Goal: Transaction & Acquisition: Purchase product/service

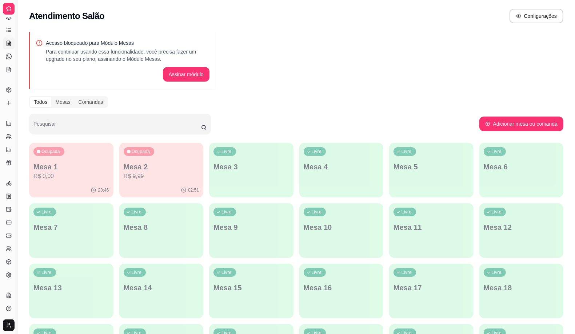
click at [14, 153] on button "Toggle Sidebar" at bounding box center [17, 167] width 6 height 334
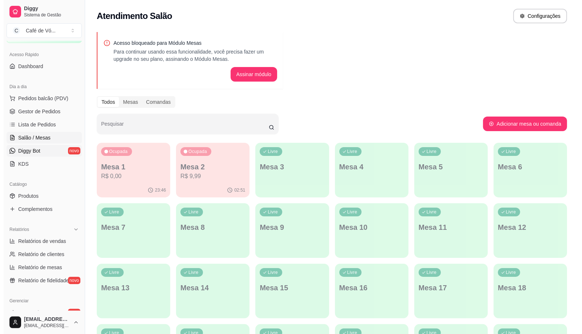
scroll to position [37, 0]
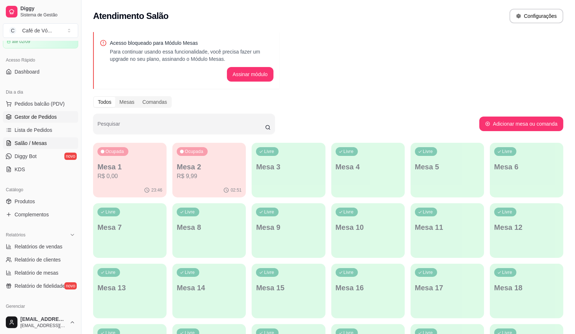
click at [61, 116] on link "Gestor de Pedidos" at bounding box center [40, 117] width 75 height 12
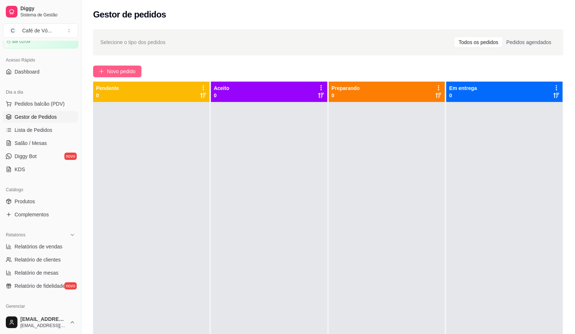
click at [115, 67] on span "Novo pedido" at bounding box center [121, 71] width 29 height 8
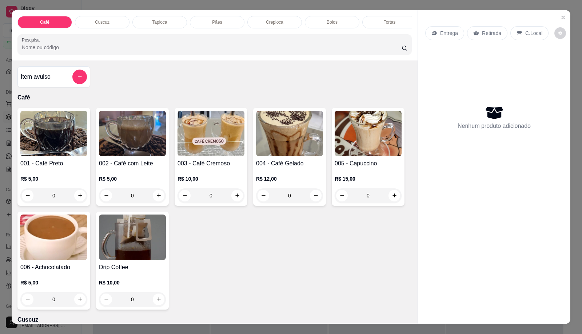
click at [107, 19] on div "Cuscuz" at bounding box center [102, 22] width 55 height 12
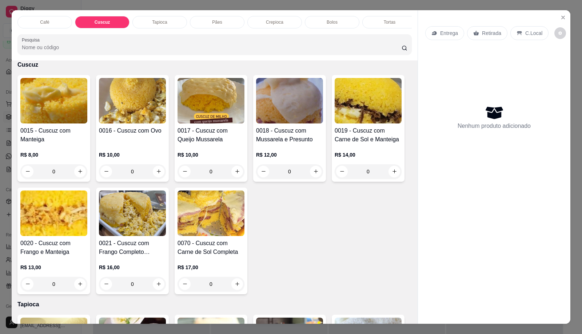
scroll to position [17, 0]
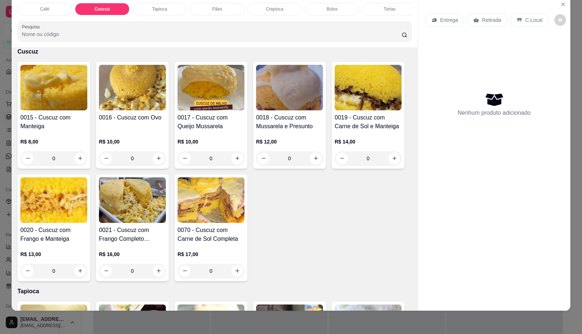
click at [160, 8] on div "Tapioca" at bounding box center [159, 9] width 55 height 12
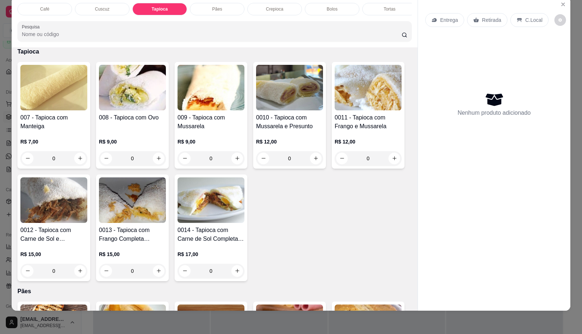
click at [84, 137] on div "007 - Tapioca com Manteiga R$ 7,00 0" at bounding box center [53, 115] width 73 height 107
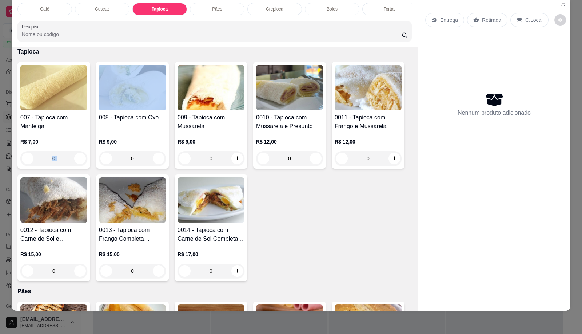
click at [68, 157] on div "0" at bounding box center [53, 158] width 67 height 15
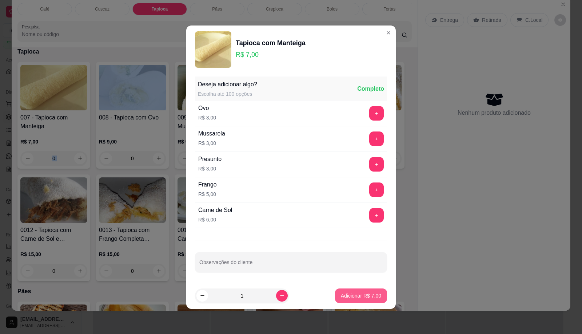
click at [356, 291] on button "Adicionar R$ 7,00" at bounding box center [361, 295] width 52 height 15
type input "1"
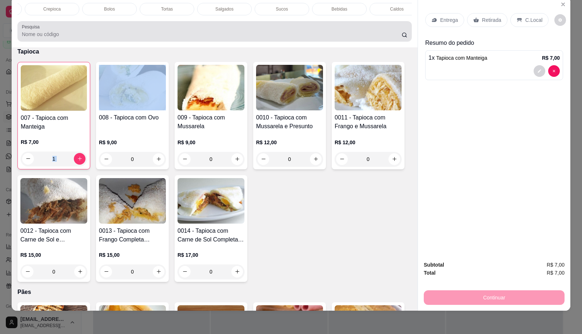
scroll to position [0, 225]
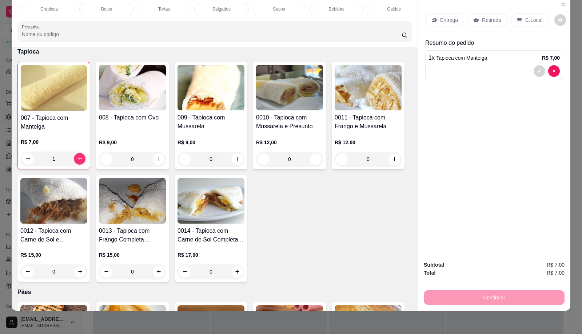
click at [255, 4] on div "Sucos" at bounding box center [279, 9] width 55 height 12
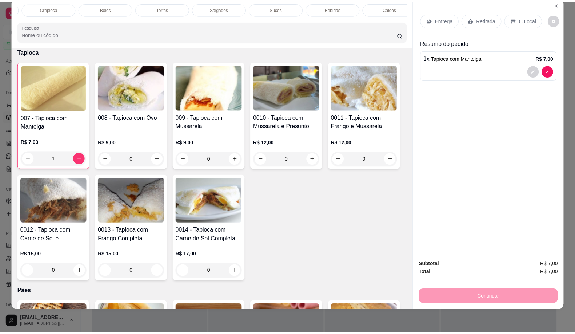
scroll to position [1688, 0]
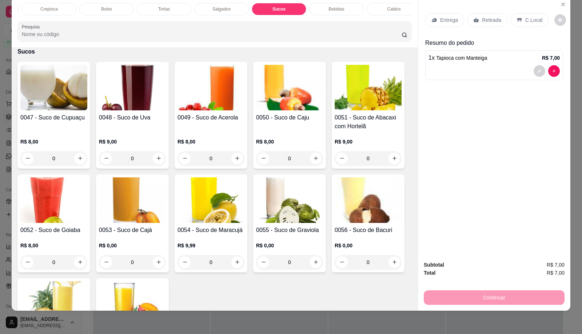
click at [180, 97] on img at bounding box center [210, 87] width 67 height 45
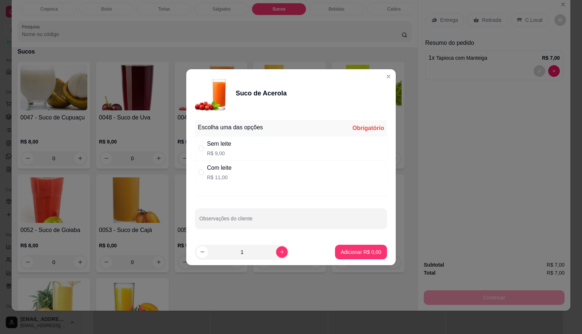
click at [293, 144] on div "Sem leite R$ 9,00" at bounding box center [291, 148] width 192 height 24
radio input "true"
click at [348, 247] on button "Adicionar R$ 9,00" at bounding box center [361, 251] width 52 height 15
type input "1"
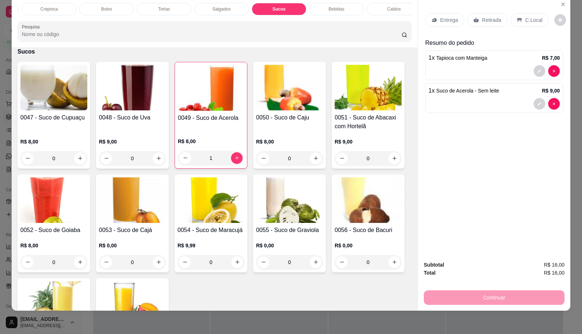
drag, startPoint x: 533, startPoint y: 13, endPoint x: 474, endPoint y: 229, distance: 223.8
click at [533, 16] on p "C.Local" at bounding box center [533, 19] width 17 height 7
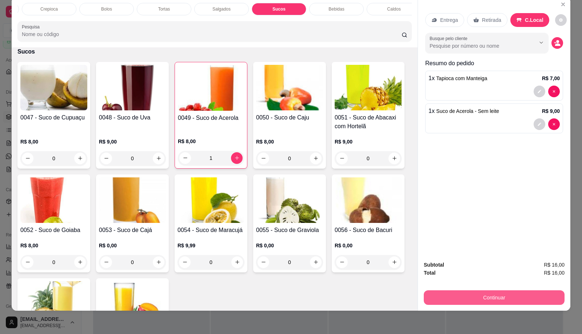
click at [487, 293] on button "Continuar" at bounding box center [494, 297] width 141 height 15
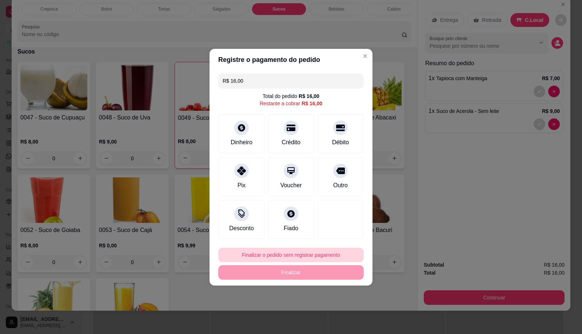
click at [287, 247] on footer "Finalizar o pedido sem registrar pagamento Finalizar" at bounding box center [290, 263] width 163 height 44
click at [311, 257] on button "Finalizar o pedido sem registrar pagamento" at bounding box center [290, 254] width 145 height 15
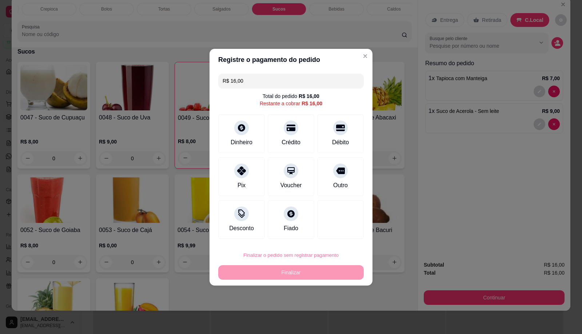
click at [332, 320] on button "Confirmar" at bounding box center [337, 314] width 26 height 11
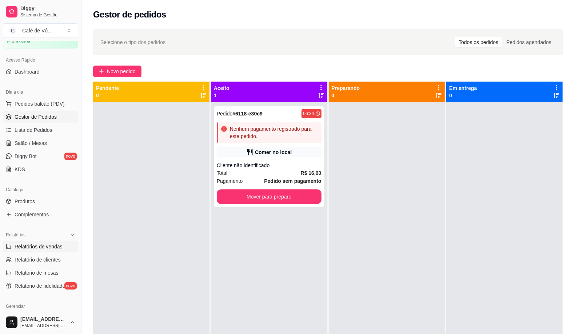
click at [40, 245] on span "Relatórios de vendas" at bounding box center [39, 246] width 48 height 7
select select "ALL"
select select "0"
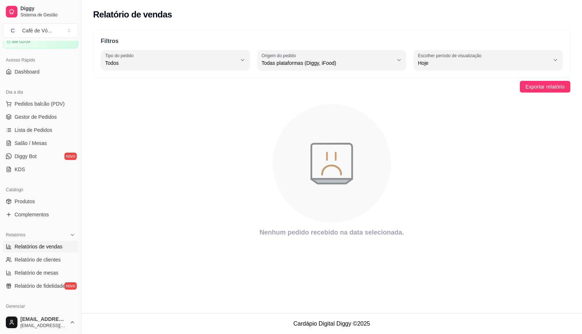
click at [460, 64] on span "Hoje" at bounding box center [484, 62] width 132 height 7
click at [456, 89] on span "Ontem" at bounding box center [484, 92] width 125 height 7
type input "1"
select select "1"
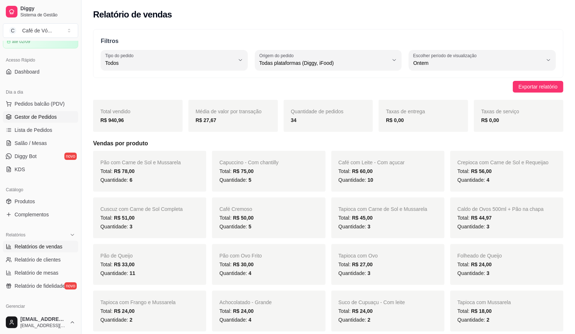
click at [31, 117] on span "Gestor de Pedidos" at bounding box center [36, 116] width 42 height 7
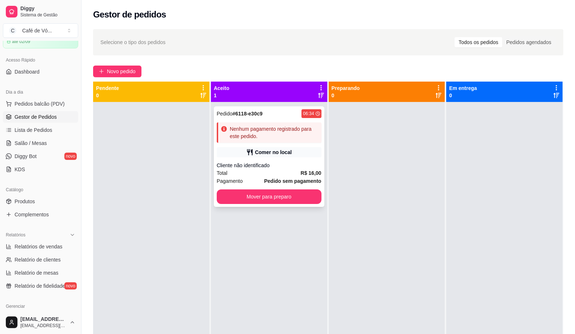
click at [240, 160] on div "Pedido # 6118-e30c9 06:34 Nenhum pagamento registrado para este pedido. Comer n…" at bounding box center [269, 156] width 111 height 100
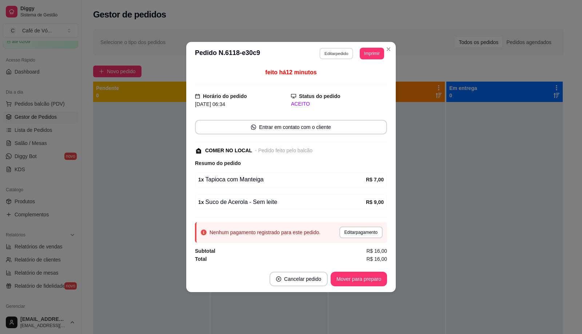
click at [331, 57] on button "Editar pedido" at bounding box center [337, 53] width 34 height 11
click at [490, 316] on div "Subtotal R$ 16,00 Total R$ 16,00 Continuar" at bounding box center [495, 296] width 153 height 56
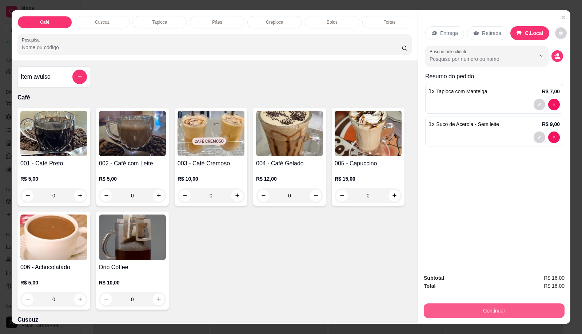
click at [486, 312] on button "Continuar" at bounding box center [494, 310] width 141 height 15
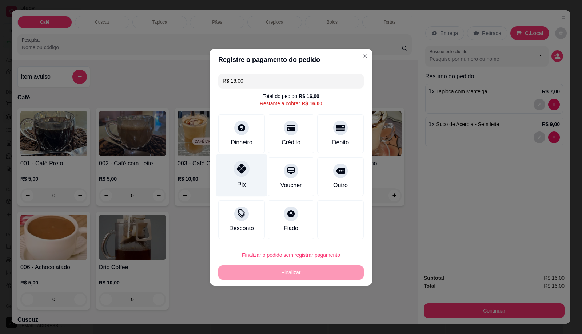
click at [231, 168] on div "Pix" at bounding box center [241, 174] width 51 height 43
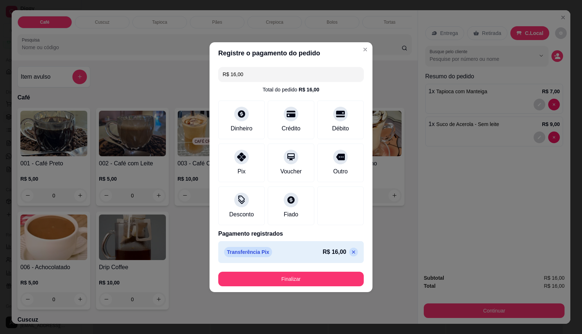
type input "R$ 0,00"
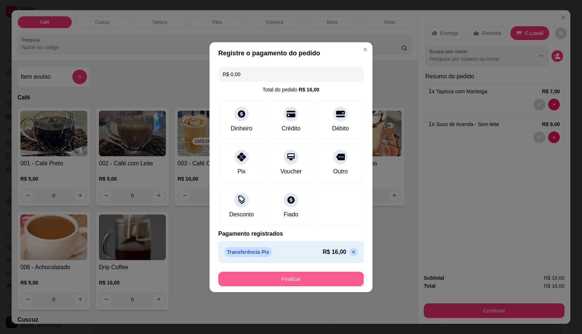
click at [288, 278] on button "Finalizar" at bounding box center [290, 278] width 145 height 15
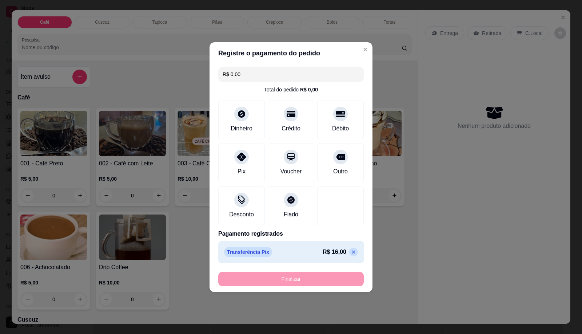
type input "0"
type input "-R$ 16,00"
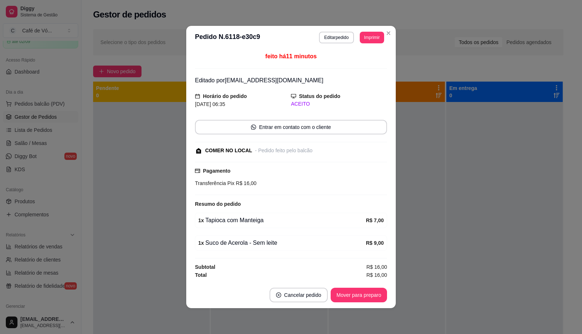
click at [337, 28] on header "**********" at bounding box center [290, 37] width 209 height 23
click at [341, 35] on button "Editar pedido" at bounding box center [336, 38] width 35 height 12
click at [426, 307] on button "Continuar" at bounding box center [494, 310] width 141 height 15
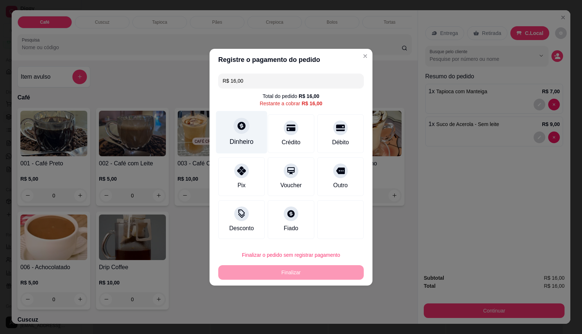
click at [259, 139] on div "Dinheiro" at bounding box center [241, 132] width 51 height 43
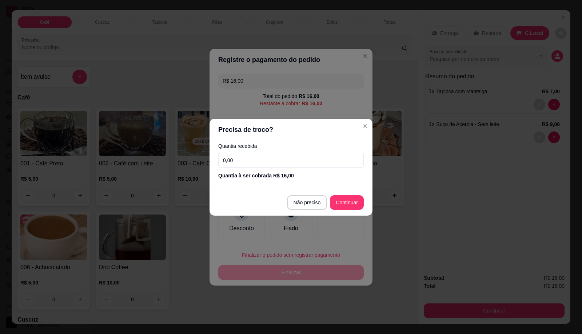
click at [304, 207] on footer "Não preciso Continuar" at bounding box center [290, 202] width 163 height 26
type input "R$ 0,00"
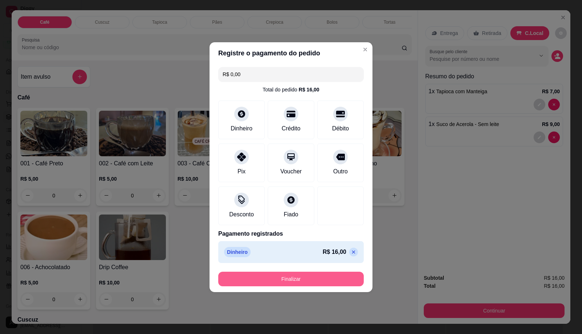
click at [310, 287] on footer "Finalizar" at bounding box center [290, 278] width 163 height 26
click at [308, 284] on button "Finalizar" at bounding box center [290, 278] width 141 height 14
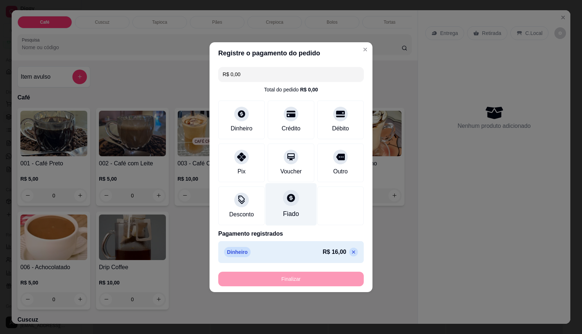
type input "0"
type input "-R$ 16,00"
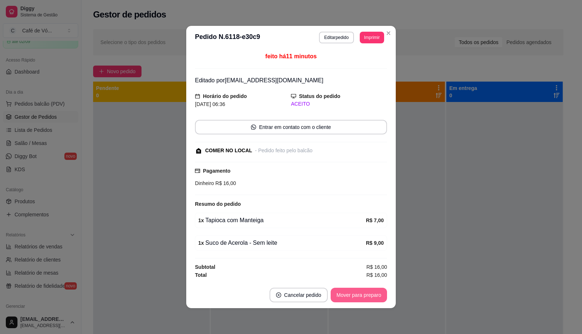
click at [354, 296] on button "Mover para preparo" at bounding box center [359, 294] width 56 height 15
click at [355, 296] on div "Mover para preparo" at bounding box center [353, 294] width 67 height 15
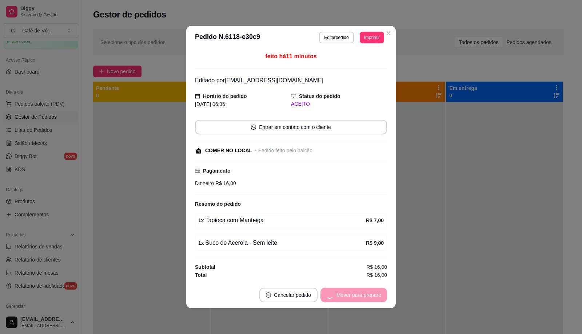
click at [355, 296] on div "Mover para preparo" at bounding box center [353, 294] width 67 height 15
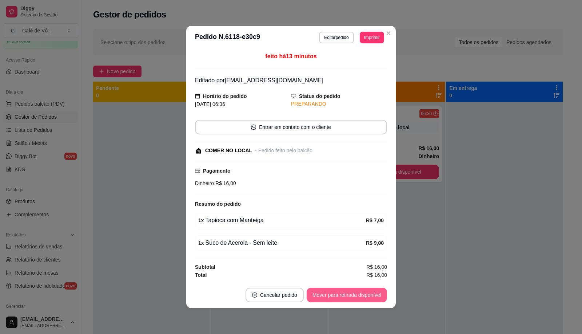
click at [355, 296] on button "Mover para retirada disponível" at bounding box center [347, 294] width 80 height 15
click at [355, 296] on div "Mover para retirada disponível" at bounding box center [341, 294] width 91 height 15
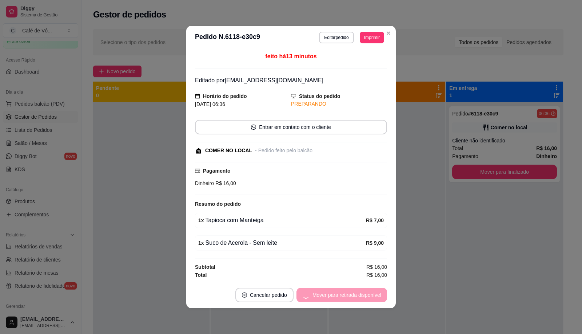
click at [355, 296] on div "Mover para retirada disponível" at bounding box center [341, 294] width 91 height 15
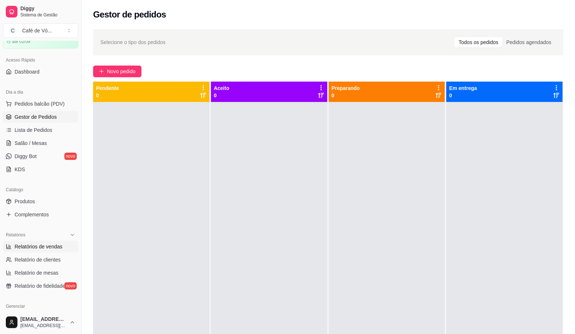
click at [46, 249] on span "Relatórios de vendas" at bounding box center [39, 246] width 48 height 7
select select "ALL"
select select "0"
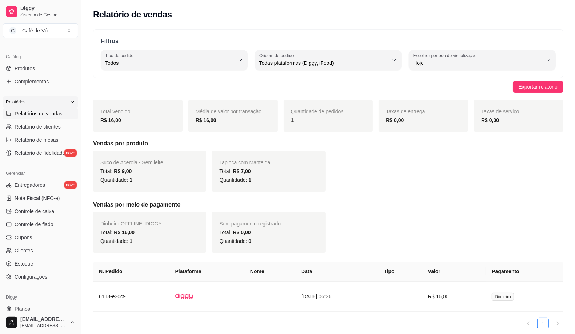
scroll to position [167, 0]
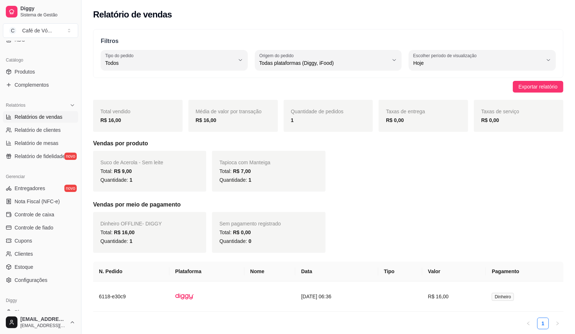
drag, startPoint x: 81, startPoint y: 184, endPoint x: 73, endPoint y: 173, distance: 13.0
click at [73, 173] on div "Diggy Sistema de Gestão C Café de Vó ... Loja aberta Plano Customizado até 02/0…" at bounding box center [40, 167] width 81 height 334
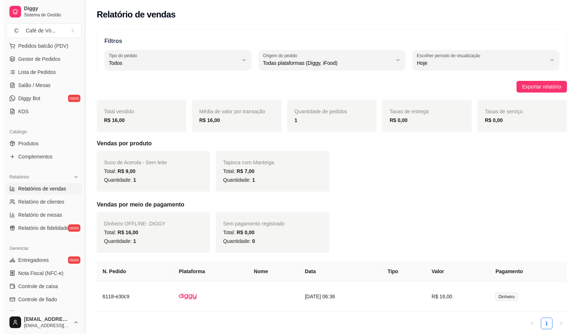
scroll to position [83, 0]
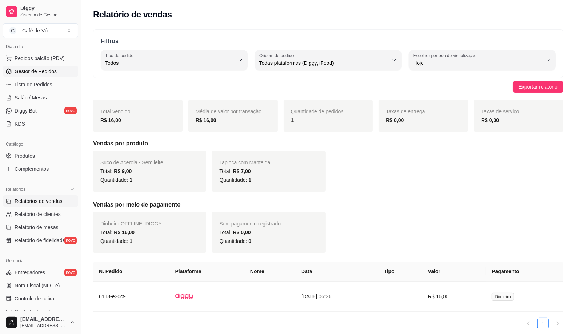
click at [41, 74] on span "Gestor de Pedidos" at bounding box center [36, 71] width 42 height 7
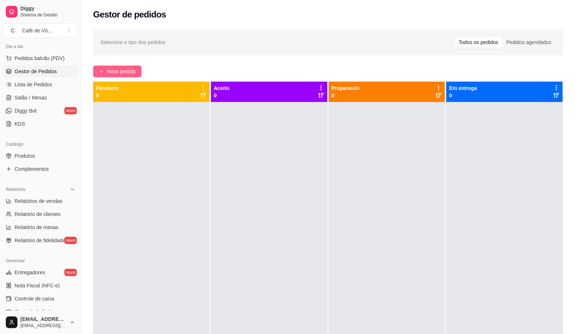
click at [112, 75] on button "Novo pedido" at bounding box center [117, 71] width 48 height 12
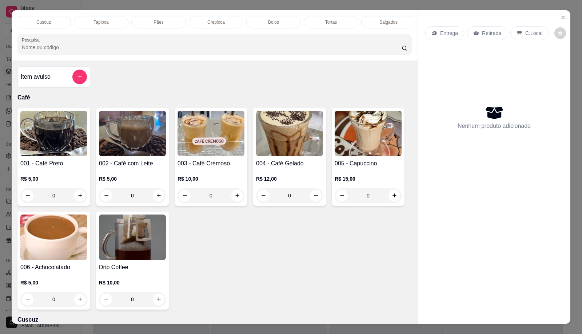
scroll to position [0, 292]
click at [188, 10] on div "Café Cuscuz Tapioca Pães Crepioca Bolos Tortas Salgados Sucos Bebidas Caldos Pr…" at bounding box center [215, 35] width 406 height 50
click at [199, 16] on div "Sucos" at bounding box center [212, 22] width 55 height 12
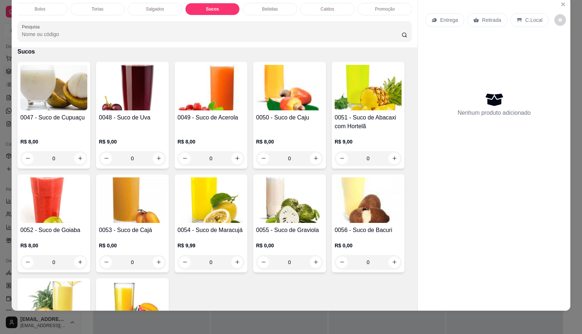
click at [195, 114] on h4 "0049 - Suco de Acerola" at bounding box center [210, 117] width 67 height 9
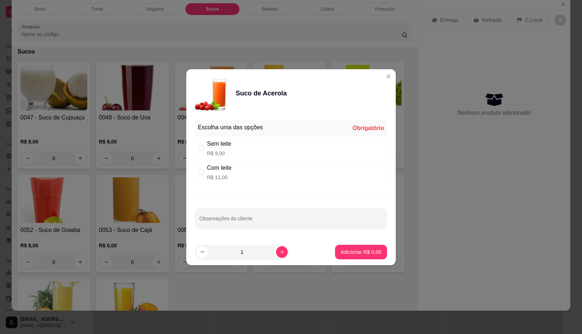
click at [235, 144] on div "Sem leite R$ 9,00" at bounding box center [291, 148] width 192 height 24
radio input "true"
click at [340, 247] on button "Adicionar R$ 9,00" at bounding box center [361, 251] width 52 height 15
type input "1"
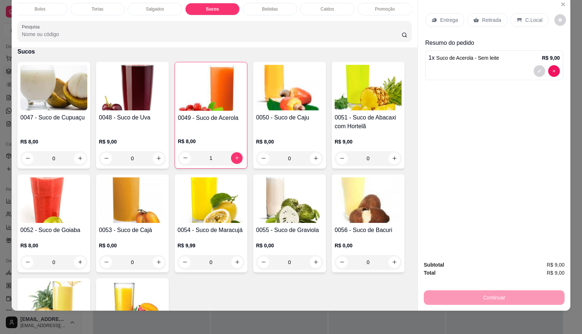
click at [159, 6] on p "Salgados" at bounding box center [155, 9] width 18 height 6
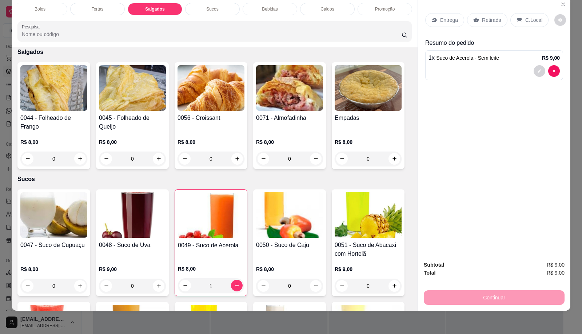
click at [145, 157] on input "0" at bounding box center [132, 158] width 41 height 15
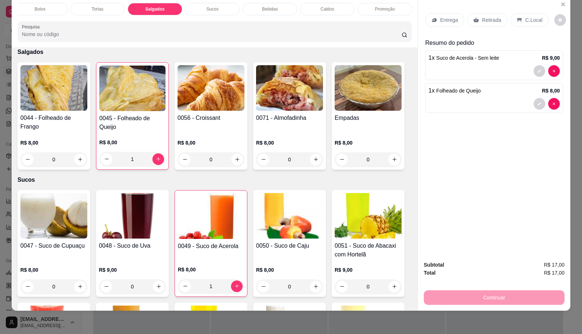
drag, startPoint x: 528, startPoint y: 15, endPoint x: 511, endPoint y: 145, distance: 130.5
click at [526, 16] on p "C.Local" at bounding box center [533, 19] width 17 height 7
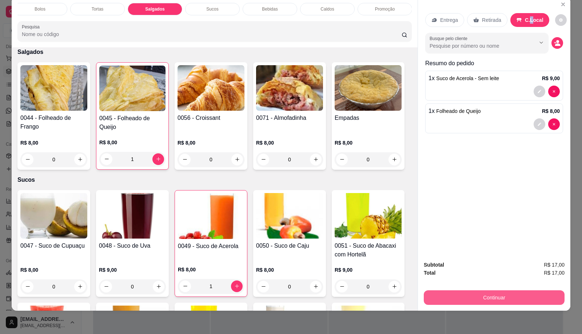
click at [468, 290] on button "Continuar" at bounding box center [494, 297] width 141 height 15
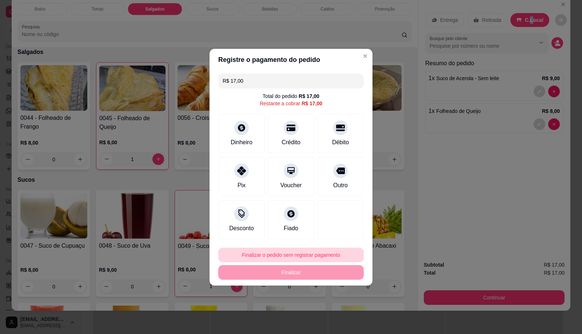
click at [327, 248] on button "Finalizar o pedido sem registrar pagamento" at bounding box center [290, 254] width 145 height 15
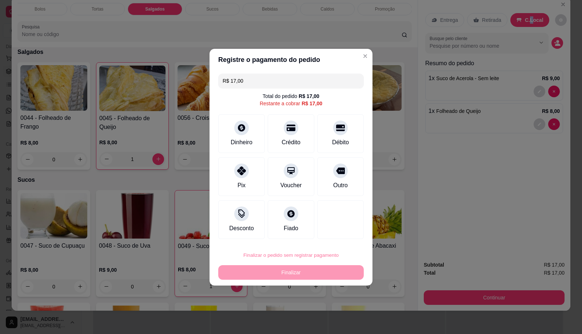
click at [335, 319] on button "Confirmar" at bounding box center [336, 314] width 27 height 11
type input "0"
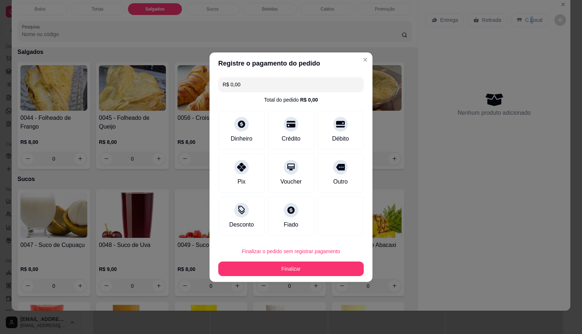
type input "R$ 0,00"
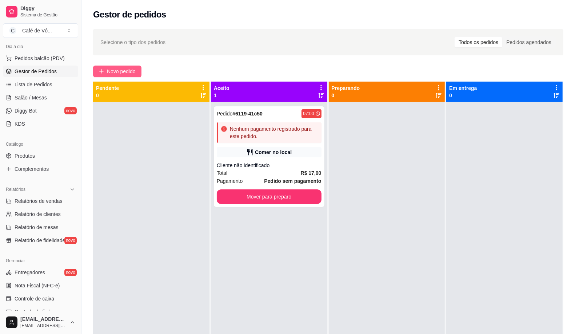
click at [111, 73] on span "Novo pedido" at bounding box center [121, 71] width 29 height 8
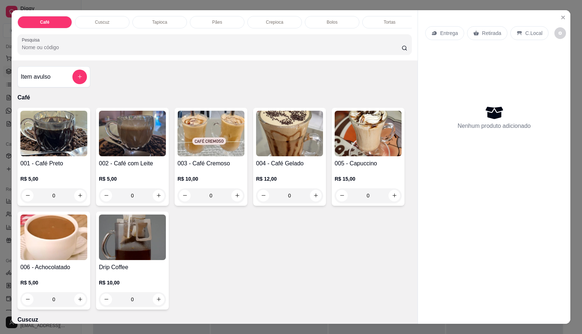
click at [168, 22] on div "Tapioca" at bounding box center [159, 22] width 55 height 12
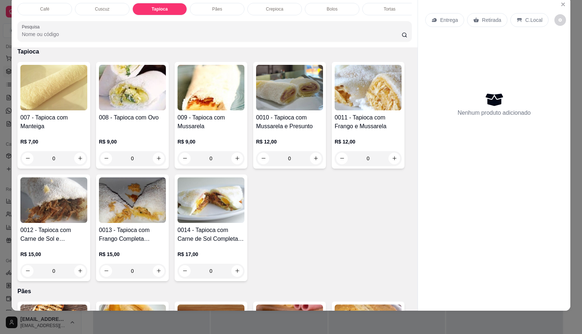
click at [135, 109] on img at bounding box center [132, 87] width 67 height 45
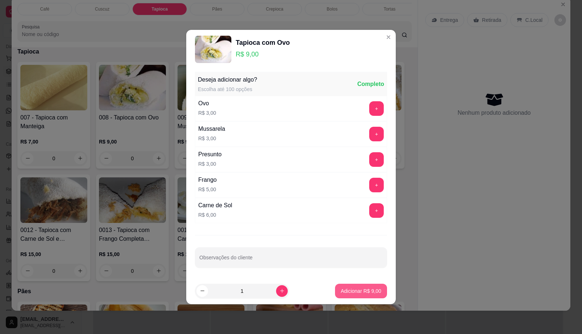
click at [341, 292] on p "Adicionar R$ 9,00" at bounding box center [361, 290] width 40 height 7
type input "1"
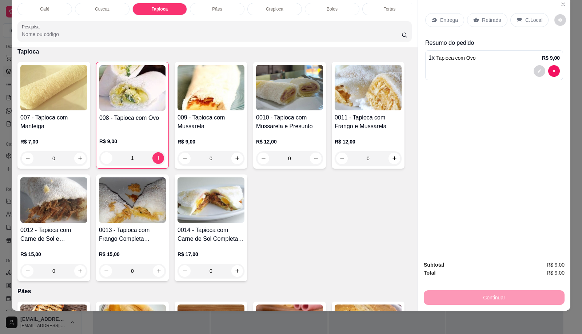
click at [210, 227] on h4 "0014 - Tapioca com Carne de Sol Completa (Mussarela, Presunto e Ovo)" at bounding box center [210, 233] width 67 height 17
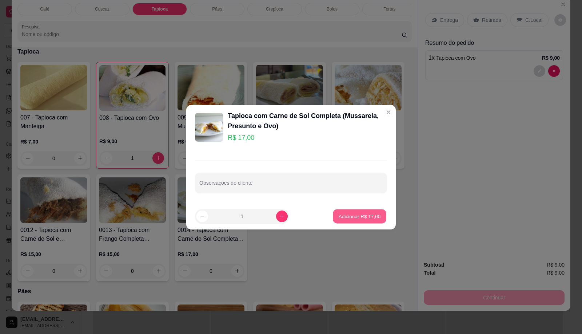
click at [346, 217] on p "Adicionar R$ 17,00" at bounding box center [360, 215] width 42 height 7
type input "1"
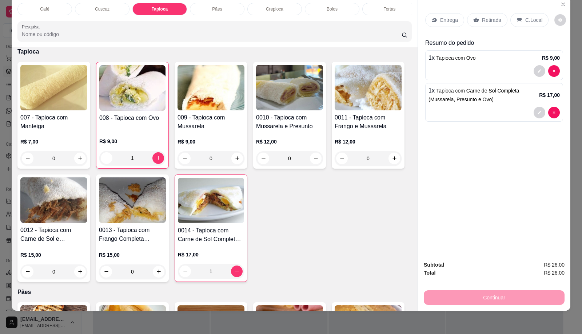
click at [50, 3] on div "Café" at bounding box center [44, 9] width 55 height 12
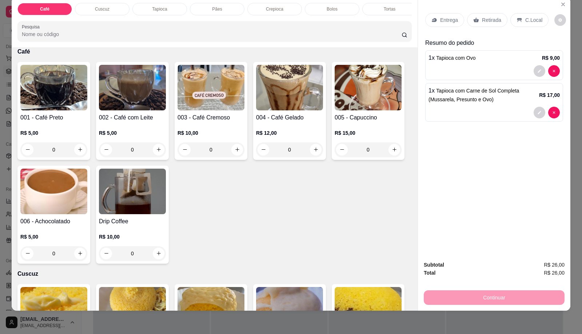
click at [67, 103] on img at bounding box center [53, 87] width 67 height 45
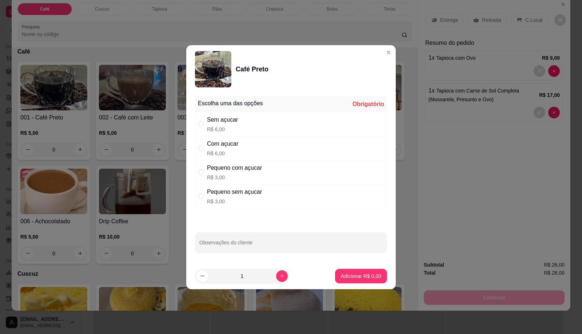
drag, startPoint x: 269, startPoint y: 137, endPoint x: 265, endPoint y: 127, distance: 11.2
click at [271, 136] on div "Com açucar R$ 6,00" at bounding box center [291, 148] width 192 height 24
radio input "true"
click at [263, 128] on div "Sem açucar R$ 6,00" at bounding box center [291, 124] width 192 height 24
radio input "true"
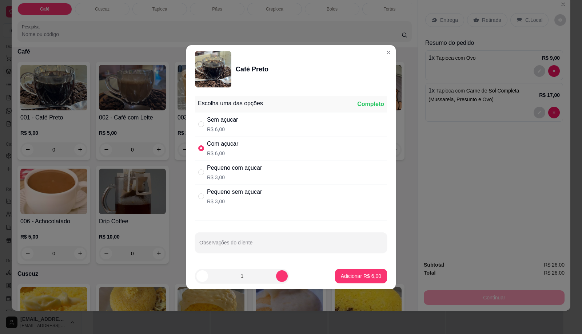
radio input "false"
click at [356, 273] on p "Adicionar R$ 6,00" at bounding box center [361, 275] width 40 height 7
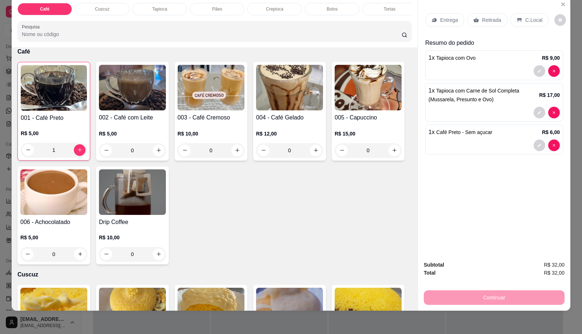
click at [528, 16] on p "C.Local" at bounding box center [533, 19] width 17 height 7
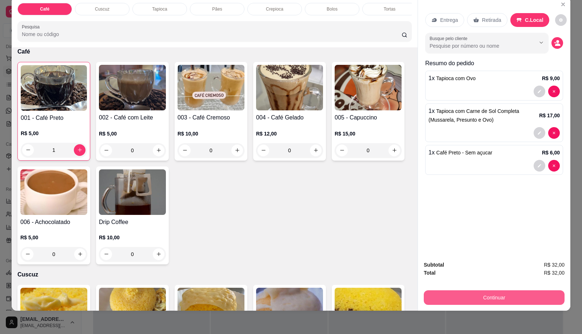
click at [488, 291] on button "Continuar" at bounding box center [494, 297] width 141 height 15
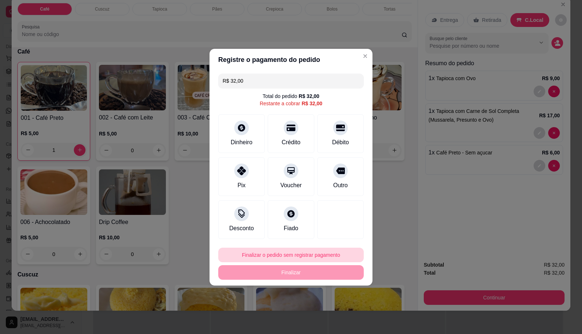
click at [321, 247] on button "Finalizar o pedido sem registrar pagamento" at bounding box center [290, 254] width 145 height 15
click at [338, 257] on button "Finalizar o pedido sem registrar pagamento" at bounding box center [290, 254] width 141 height 14
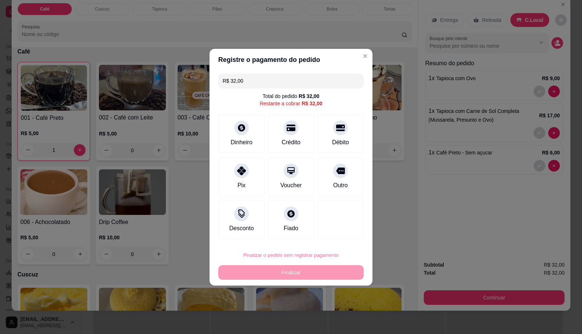
click at [342, 315] on button "Confirmar" at bounding box center [336, 314] width 27 height 11
type input "0"
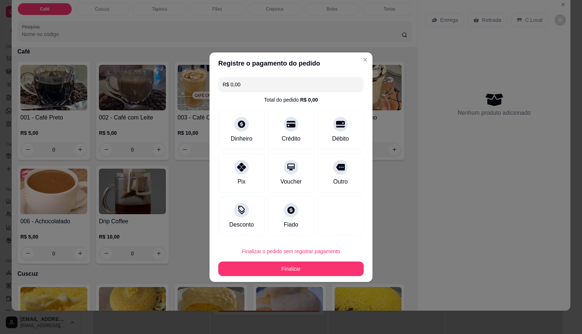
type input "R$ 0,00"
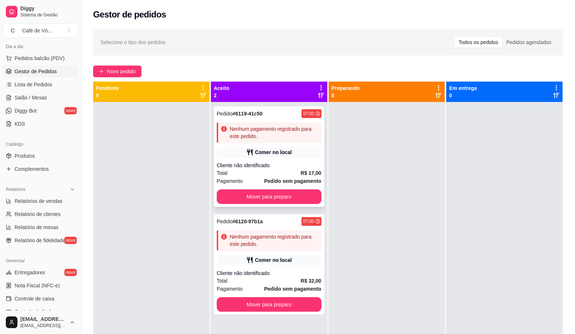
click at [253, 141] on div "Nenhum pagamento registrado para este pedido." at bounding box center [269, 132] width 105 height 20
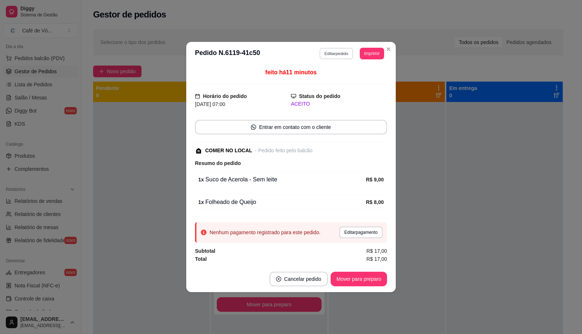
click at [335, 57] on button "Editar pedido" at bounding box center [337, 53] width 34 height 11
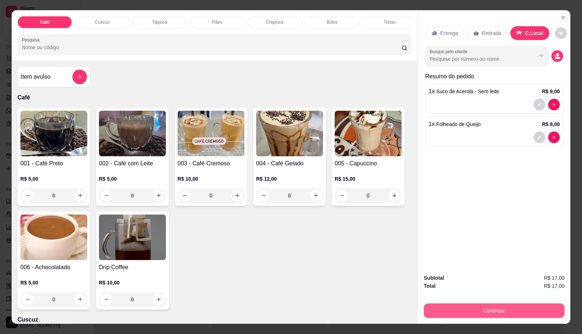
click at [464, 303] on button "Continuar" at bounding box center [494, 310] width 141 height 15
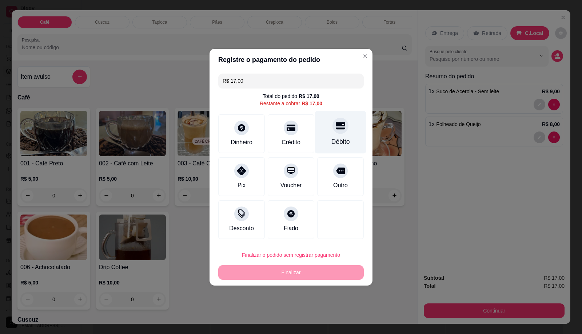
click at [334, 144] on div "Débito" at bounding box center [340, 141] width 19 height 9
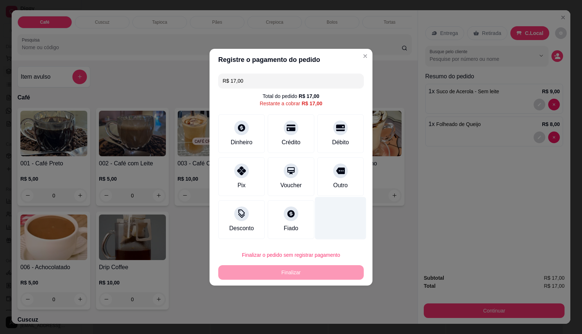
type input "R$ 0,00"
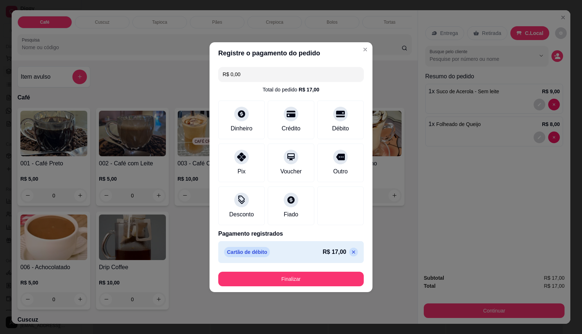
click at [303, 285] on button "Finalizar" at bounding box center [290, 278] width 145 height 15
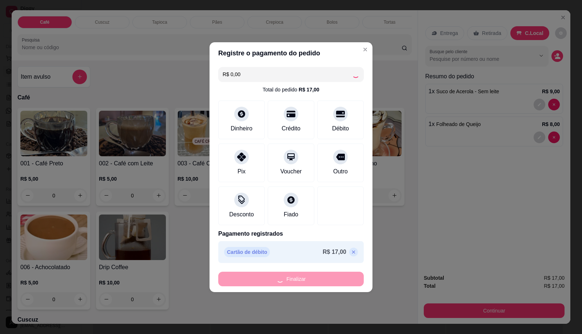
click at [294, 281] on div "Finalizar" at bounding box center [290, 278] width 145 height 15
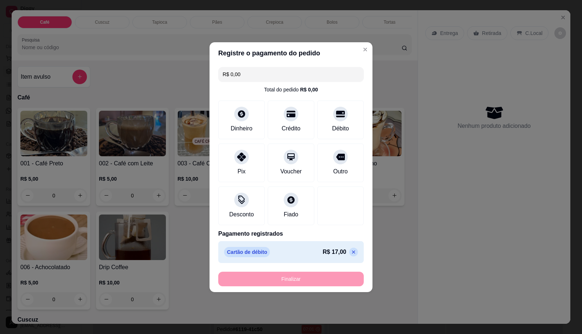
type input "0"
type input "-R$ 17,00"
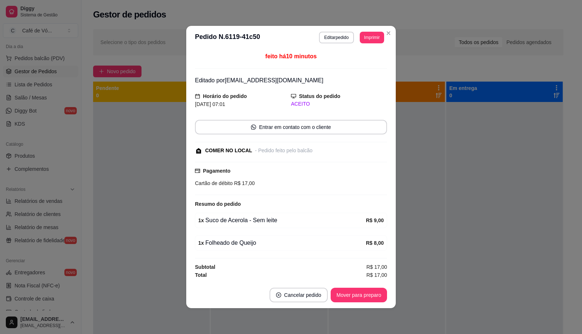
click at [371, 285] on footer "Cancelar pedido Mover para preparo" at bounding box center [290, 294] width 209 height 26
click at [377, 292] on button "Mover para preparo" at bounding box center [359, 294] width 56 height 15
click at [377, 292] on div "Mover para preparo" at bounding box center [353, 294] width 67 height 15
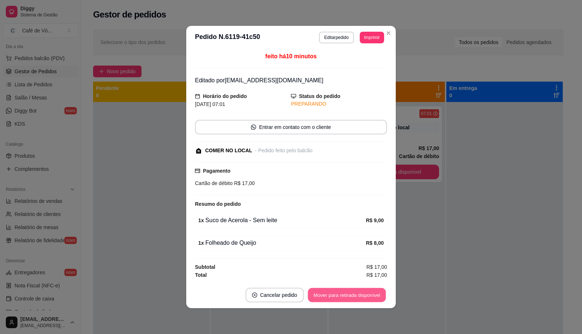
click at [379, 292] on button "Mover para retirada disponível" at bounding box center [347, 295] width 78 height 14
click at [379, 292] on div "Mover para retirada disponível" at bounding box center [347, 294] width 80 height 15
click at [379, 292] on div "Mover para retirada disponível" at bounding box center [341, 294] width 91 height 15
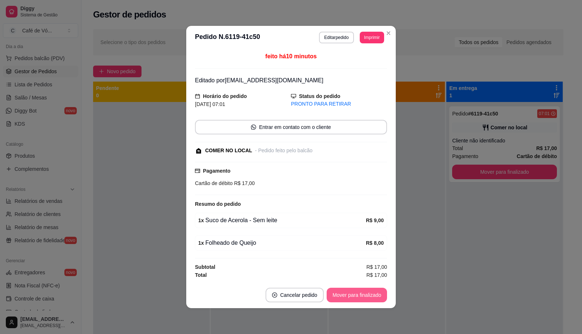
click at [380, 292] on button "Mover para finalizado" at bounding box center [357, 294] width 60 height 15
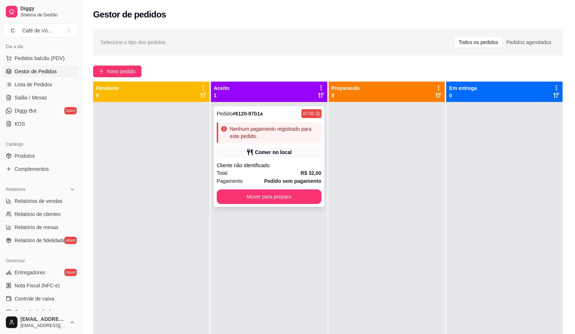
click at [301, 176] on strong "R$ 32,00" at bounding box center [311, 173] width 21 height 6
click at [540, 204] on div at bounding box center [504, 269] width 116 height 334
click at [253, 168] on div "Pedido # 6120-97b1a 07:00 Nenhum pagamento registrado para este pedido. Comer n…" at bounding box center [269, 156] width 111 height 100
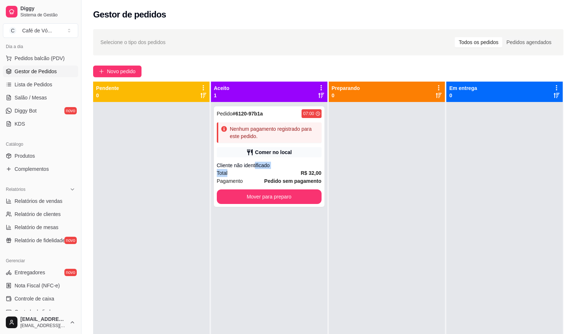
click at [326, 41] on button "Editar pedido" at bounding box center [336, 38] width 35 height 12
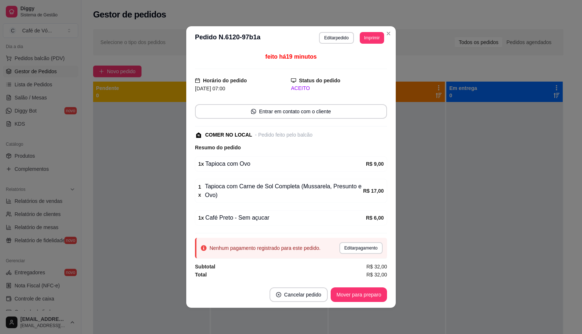
click at [439, 314] on div "Subtotal R$ 32,00 Total R$ 32,00 Continuar" at bounding box center [494, 296] width 152 height 56
click at [440, 310] on button "Continuar" at bounding box center [494, 310] width 141 height 15
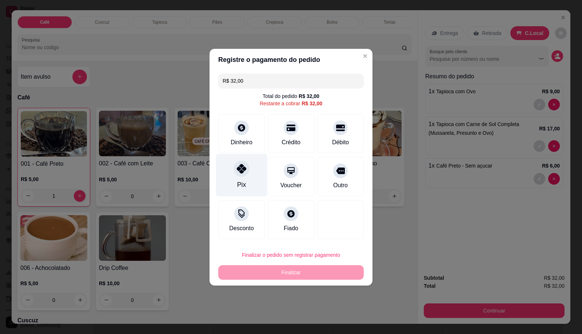
click at [249, 177] on div "Pix" at bounding box center [241, 174] width 51 height 43
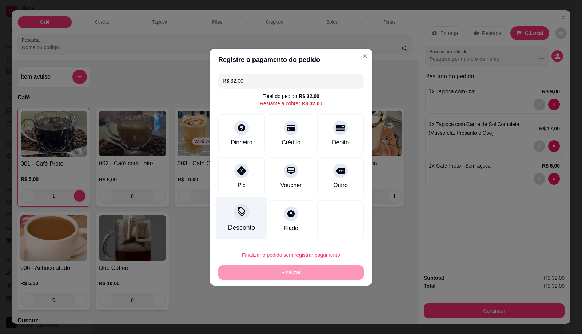
type input "R$ 0,00"
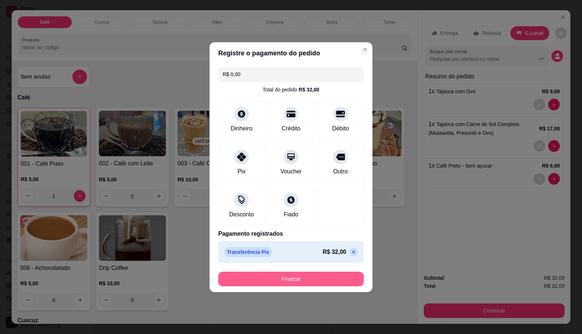
click at [249, 273] on button "Finalizar" at bounding box center [290, 278] width 145 height 15
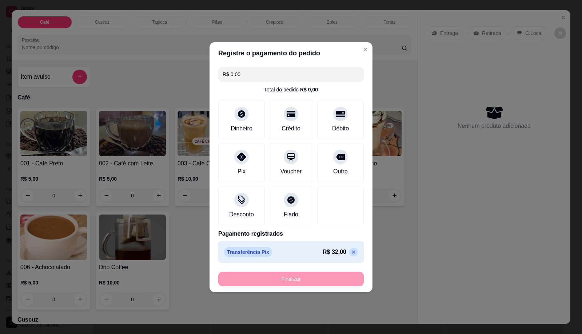
type input "0"
type input "-R$ 32,00"
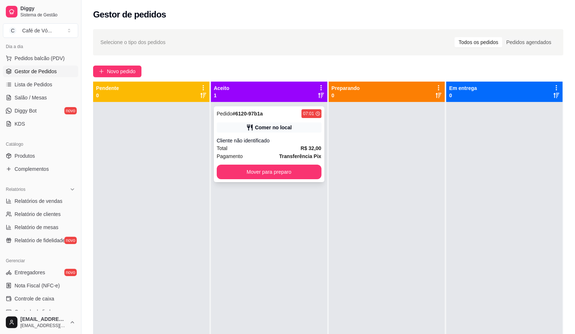
click at [306, 164] on div "Pedido # 6120-97b1a 07:01 Comer no local Cliente não identificado Total R$ 32,0…" at bounding box center [269, 144] width 111 height 76
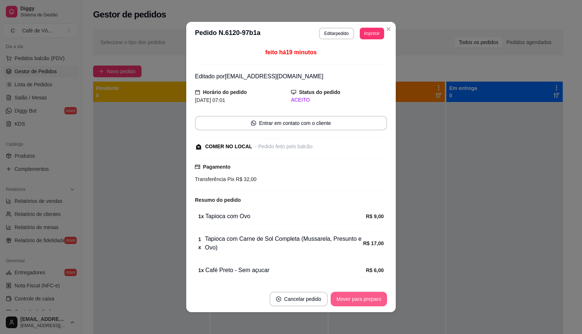
click at [352, 299] on button "Mover para preparo" at bounding box center [359, 298] width 56 height 15
click at [352, 299] on div "Mover para preparo" at bounding box center [359, 298] width 56 height 15
click at [352, 299] on div "Mover para preparo" at bounding box center [353, 298] width 67 height 15
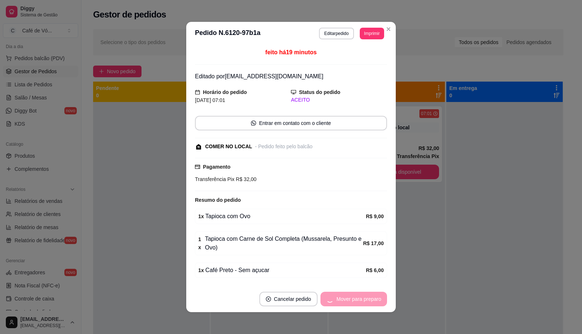
click at [352, 299] on div "Mover para preparo" at bounding box center [353, 298] width 67 height 15
click at [352, 297] on div "Mover para retirada disponível" at bounding box center [341, 298] width 91 height 15
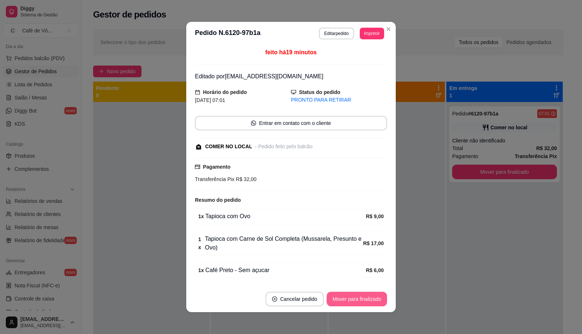
click at [352, 297] on button "Mover para finalizado" at bounding box center [357, 298] width 60 height 15
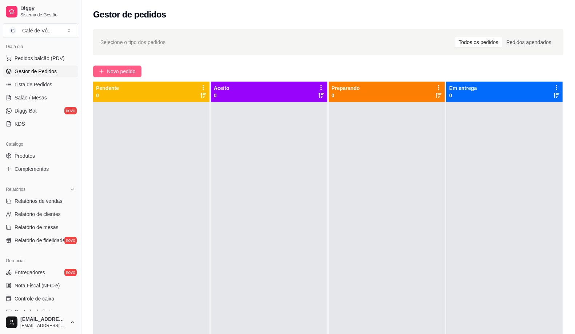
click at [128, 65] on button "Novo pedido" at bounding box center [117, 71] width 48 height 12
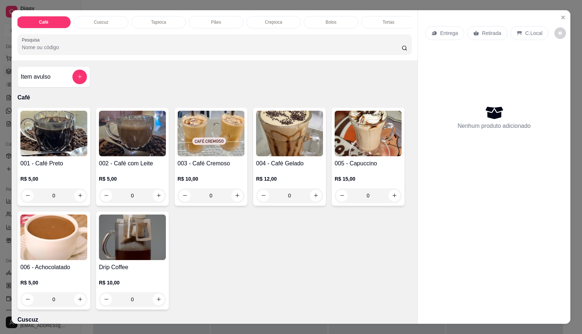
scroll to position [0, 292]
click at [159, 19] on p "Salgados" at bounding box center [155, 22] width 18 height 6
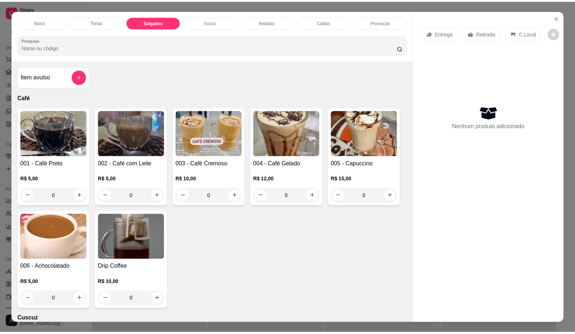
scroll to position [17, 0]
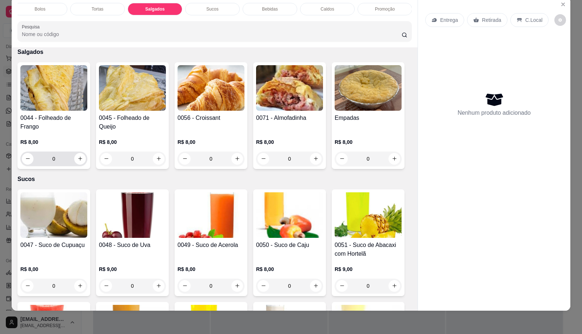
click at [58, 156] on input "0" at bounding box center [53, 158] width 41 height 15
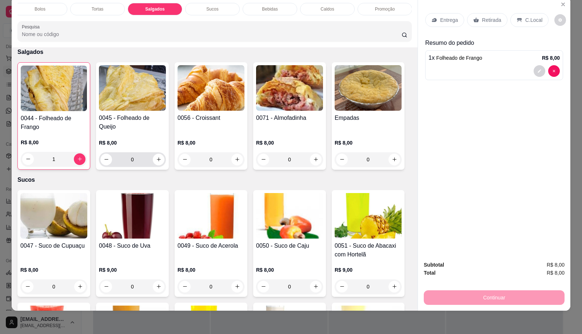
type input "1"
drag, startPoint x: 146, startPoint y: 164, endPoint x: 284, endPoint y: 122, distance: 144.0
click at [146, 164] on input "0" at bounding box center [132, 159] width 41 height 15
type input "1"
click at [522, 17] on div "C.Local" at bounding box center [529, 20] width 38 height 14
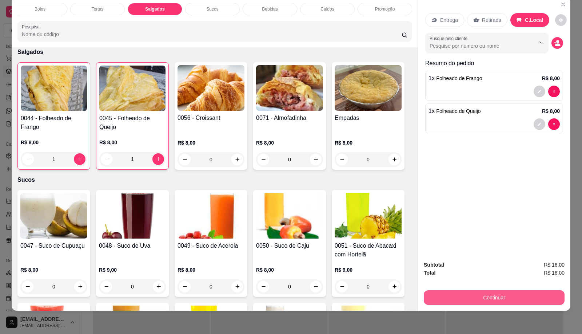
click at [520, 293] on button "Continuar" at bounding box center [494, 297] width 141 height 15
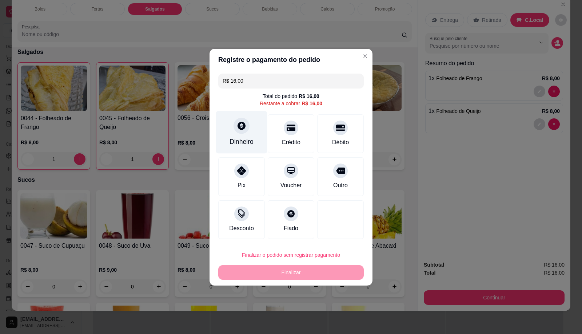
click at [233, 127] on div at bounding box center [241, 125] width 16 height 16
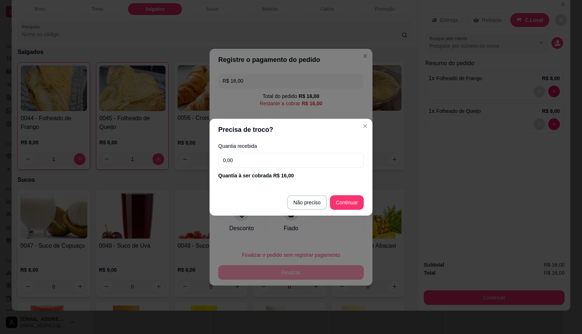
drag, startPoint x: 250, startPoint y: 161, endPoint x: 252, endPoint y: 153, distance: 7.9
click at [252, 155] on input "0,00" at bounding box center [290, 160] width 145 height 15
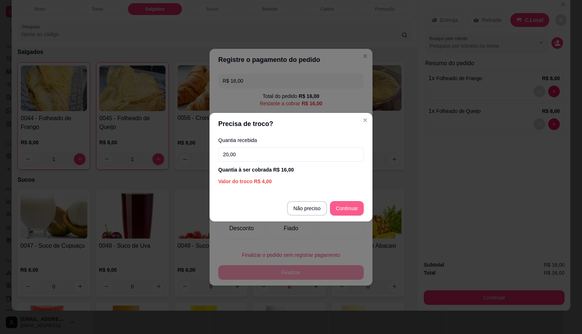
type input "20,00"
type input "R$ 0,00"
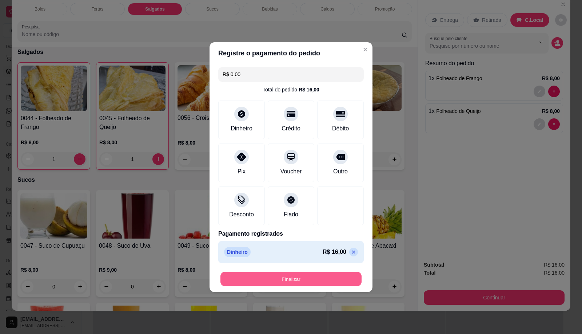
click at [317, 278] on button "Finalizar" at bounding box center [290, 278] width 141 height 14
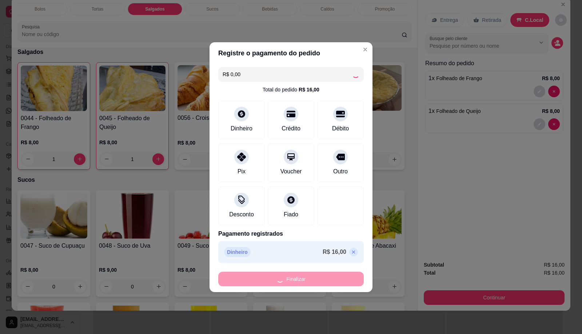
type input "0"
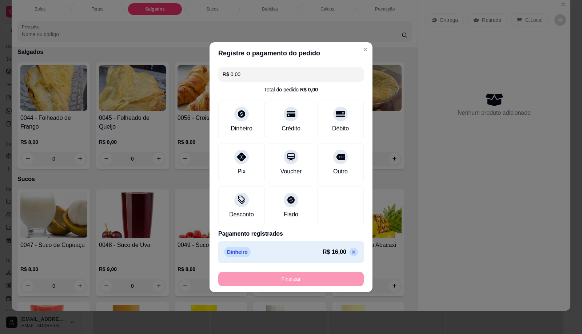
type input "-R$ 16,00"
